Goal: Use online tool/utility: Utilize a website feature to perform a specific function

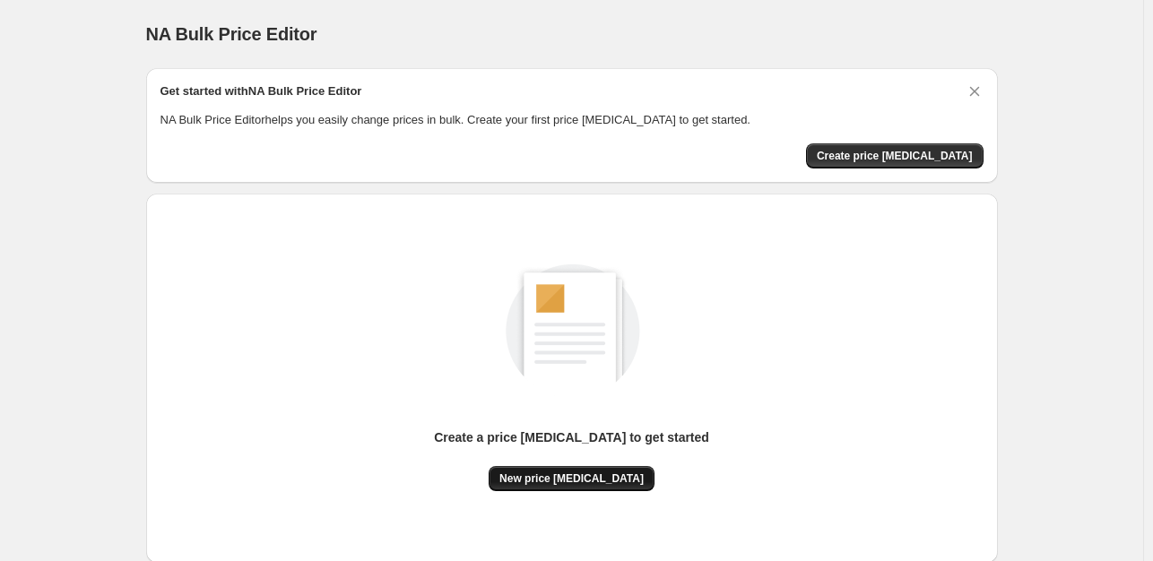
click at [554, 479] on span "New price [MEDICAL_DATA]" at bounding box center [571, 479] width 144 height 14
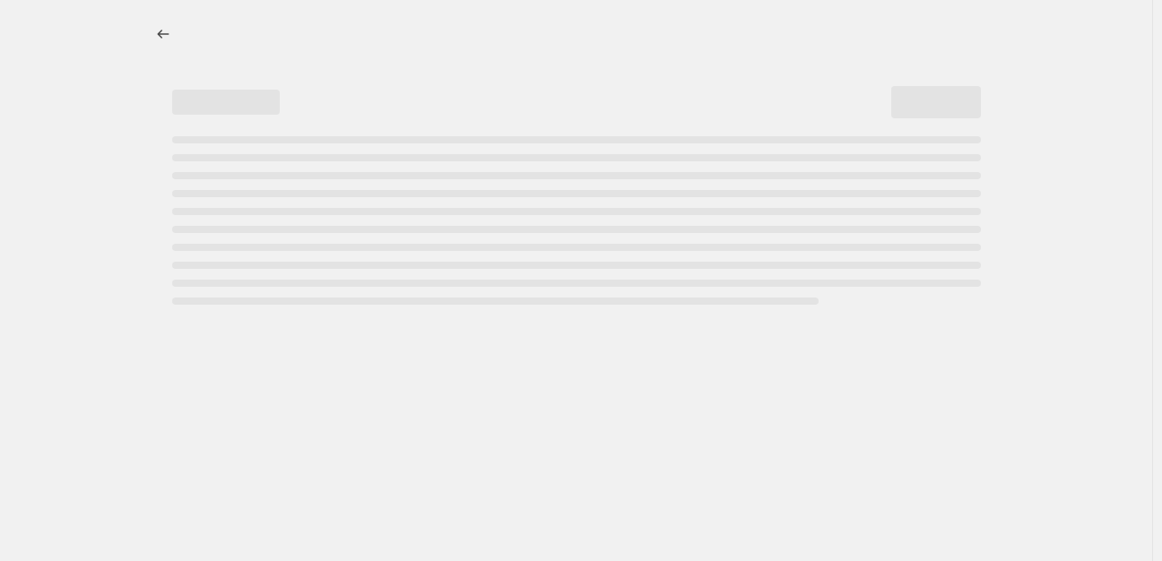
select select "percentage"
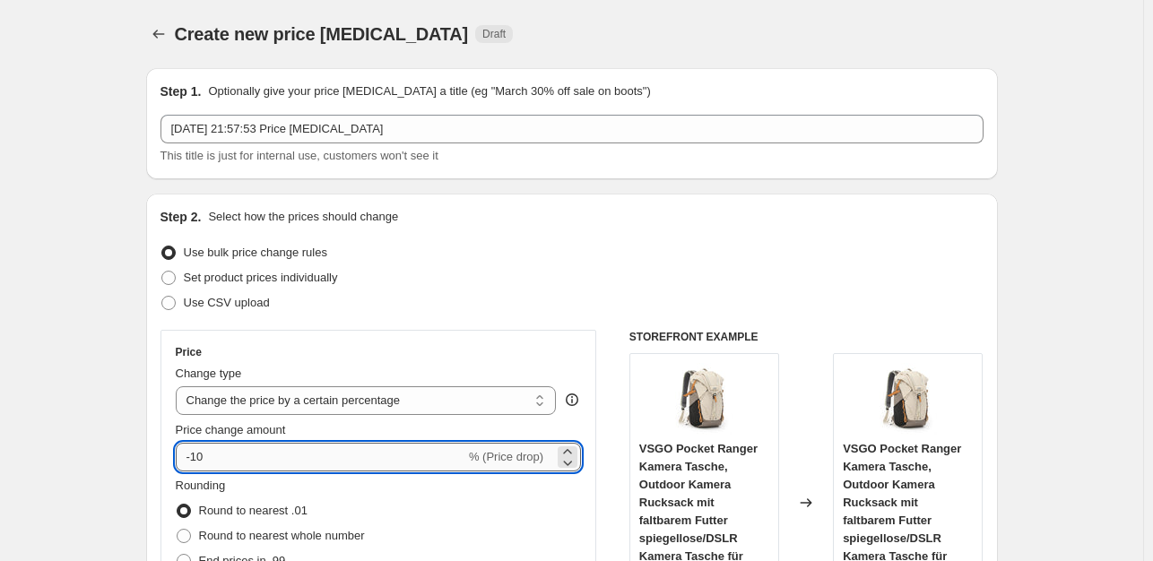
click at [296, 461] on input "-10" at bounding box center [321, 457] width 290 height 29
type input "-1"
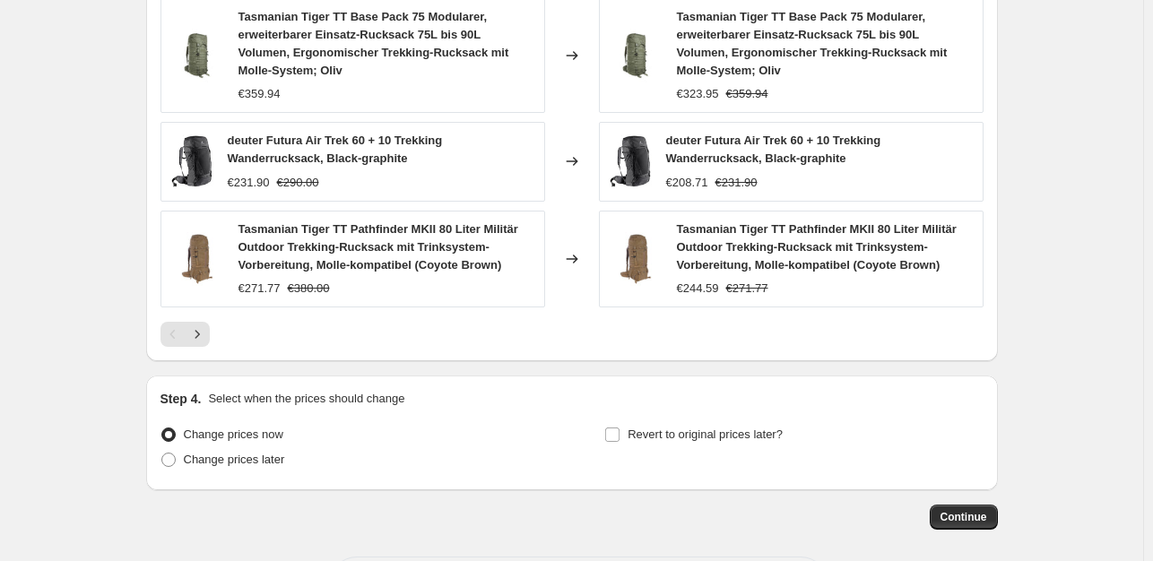
scroll to position [1384, 0]
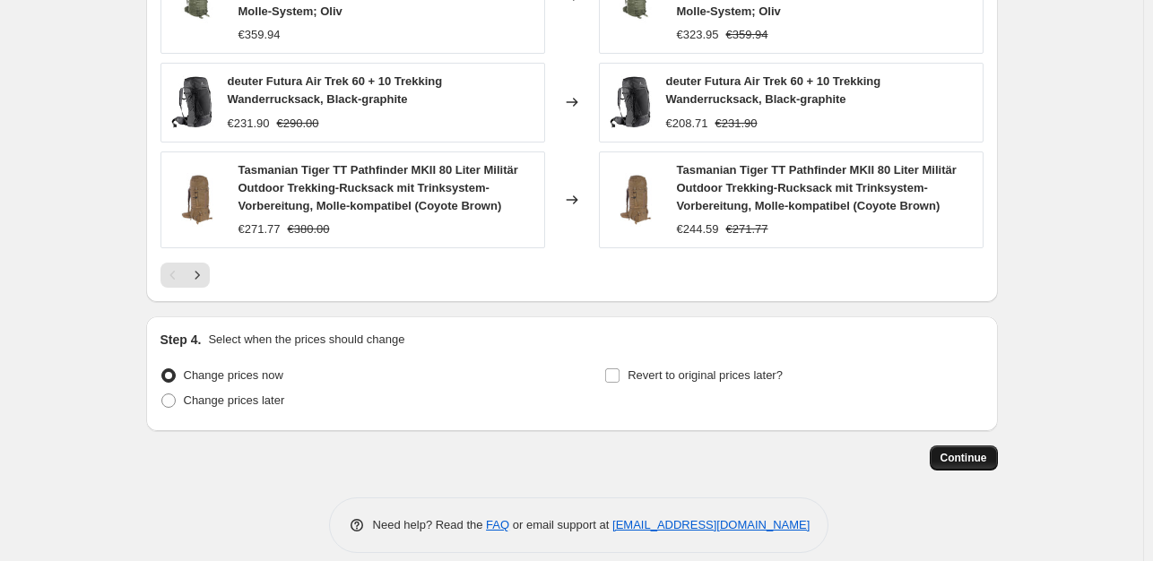
type input "-35"
click at [955, 451] on span "Continue" at bounding box center [963, 458] width 47 height 14
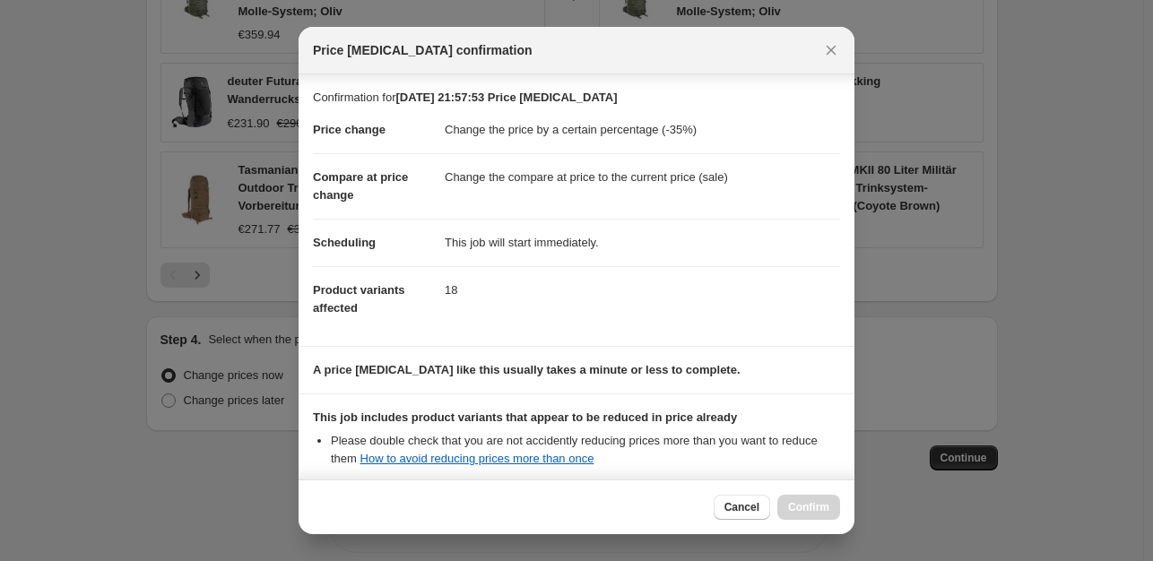
scroll to position [192, 0]
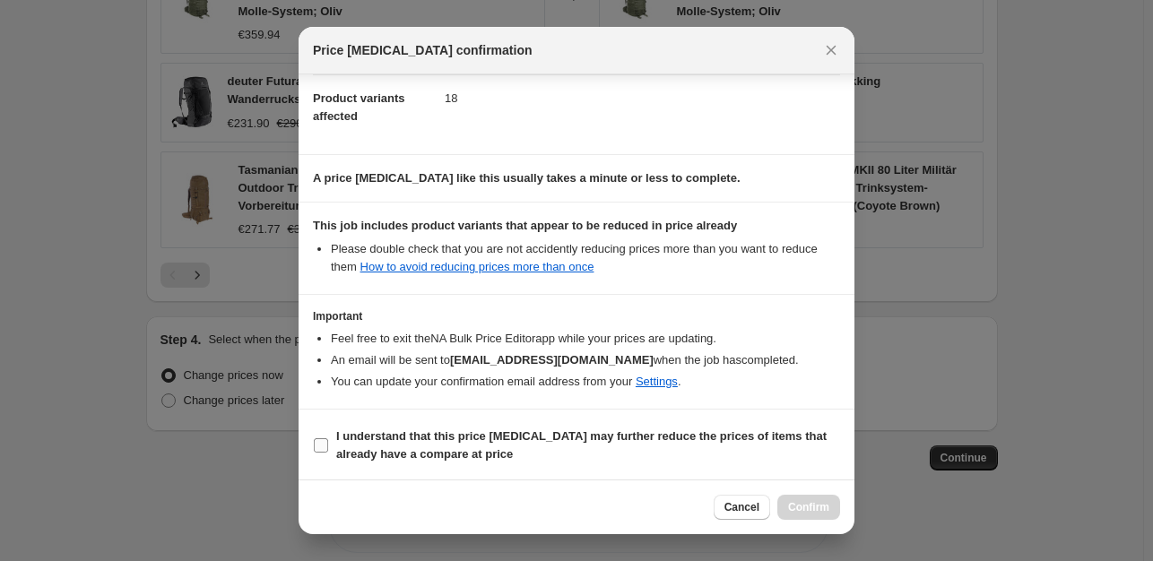
click at [322, 443] on input "I understand that this price [MEDICAL_DATA] may further reduce the prices of it…" at bounding box center [321, 445] width 14 height 14
checkbox input "true"
click at [814, 508] on span "Confirm" at bounding box center [808, 507] width 41 height 14
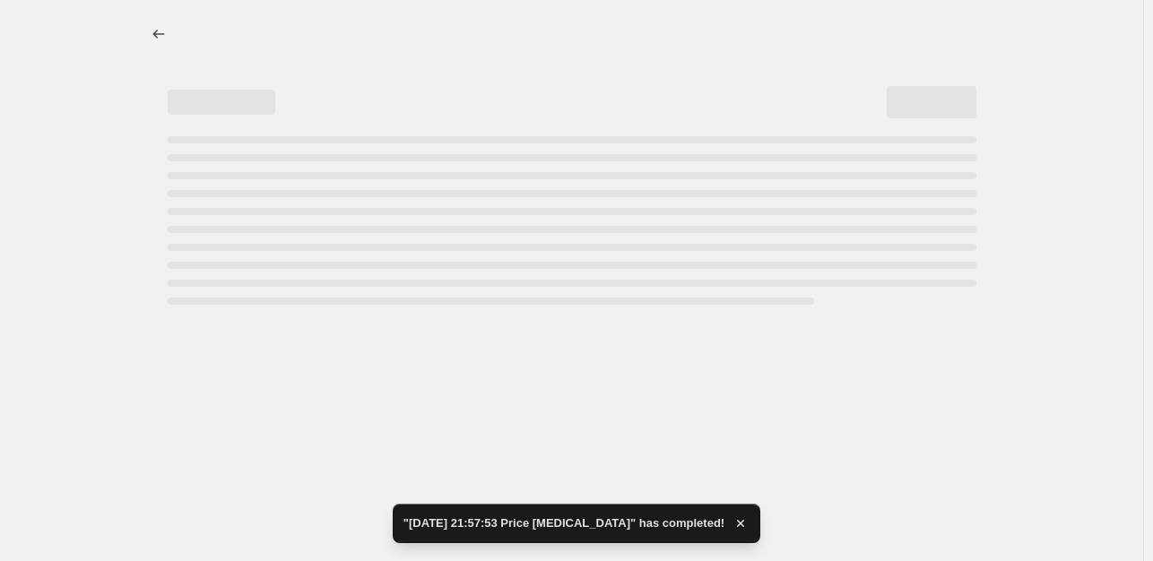
select select "percentage"
